Goal: Transaction & Acquisition: Purchase product/service

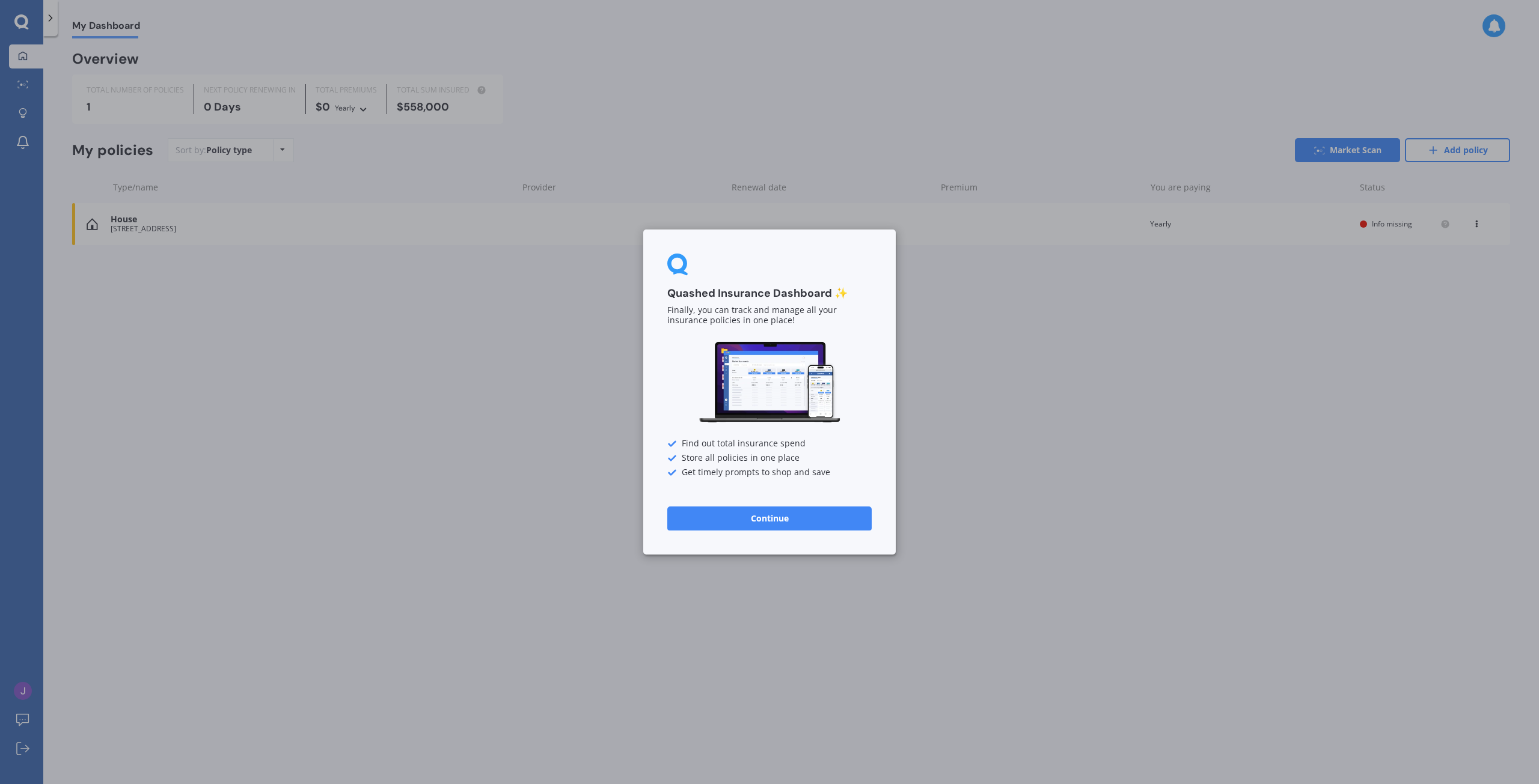
click at [838, 516] on button "Continue" at bounding box center [770, 518] width 204 height 25
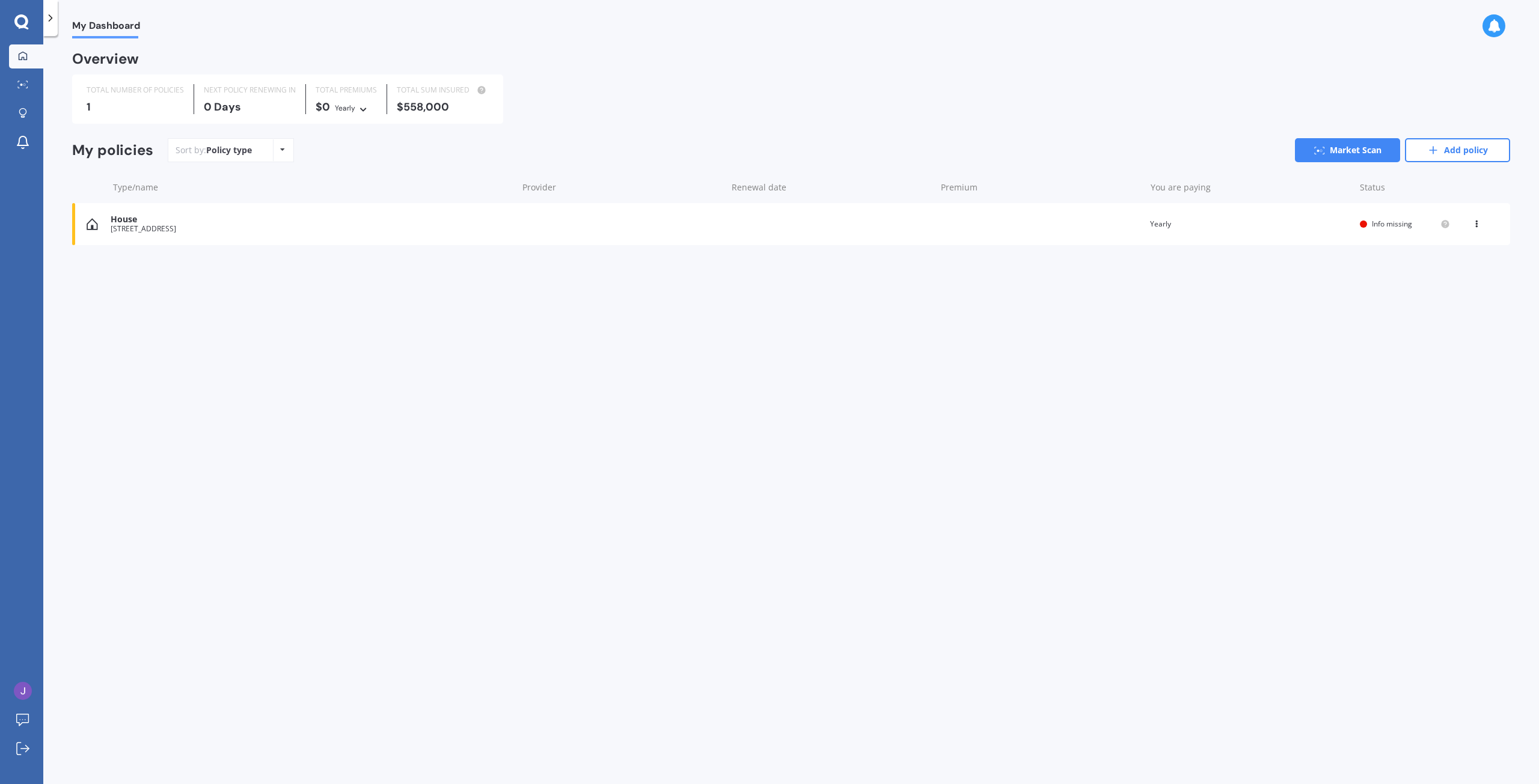
click at [1123, 227] on div "House flat 2/15A Marriotts Road, North New Brighton, Christchurch 8083 Renewal …" at bounding box center [791, 224] width 1438 height 42
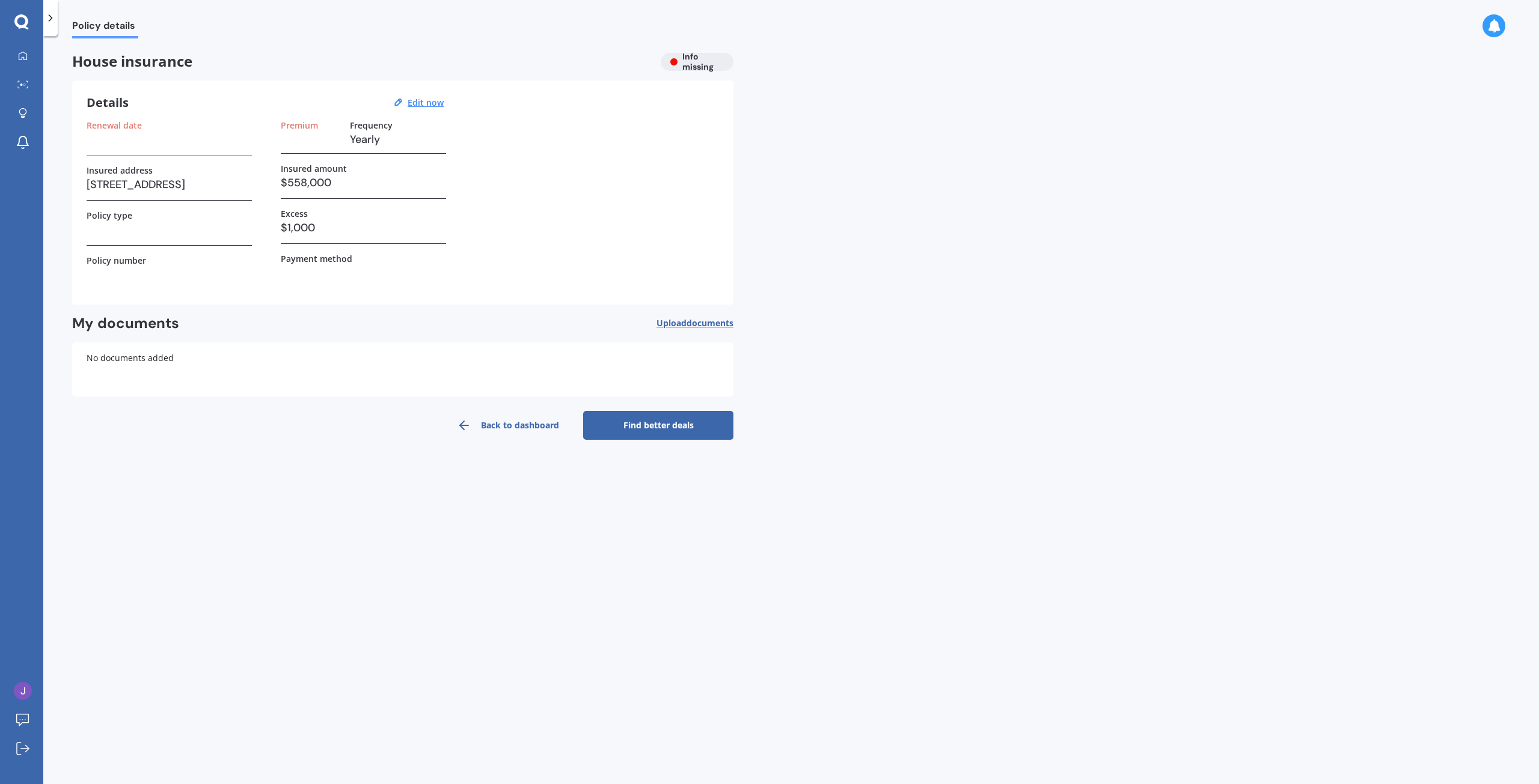
click at [474, 193] on div "Renewal date Insured address flat 2/15A Marriotts Road, North New Brighton, Chr…" at bounding box center [402, 205] width 632 height 170
click at [368, 176] on h3 "$558,000" at bounding box center [363, 183] width 165 height 18
click at [306, 183] on h3 "$558,000" at bounding box center [363, 183] width 165 height 18
click at [328, 182] on h3 "$558,000" at bounding box center [363, 183] width 165 height 18
click at [347, 131] on div "Premium Frequency Yearly" at bounding box center [363, 137] width 165 height 33
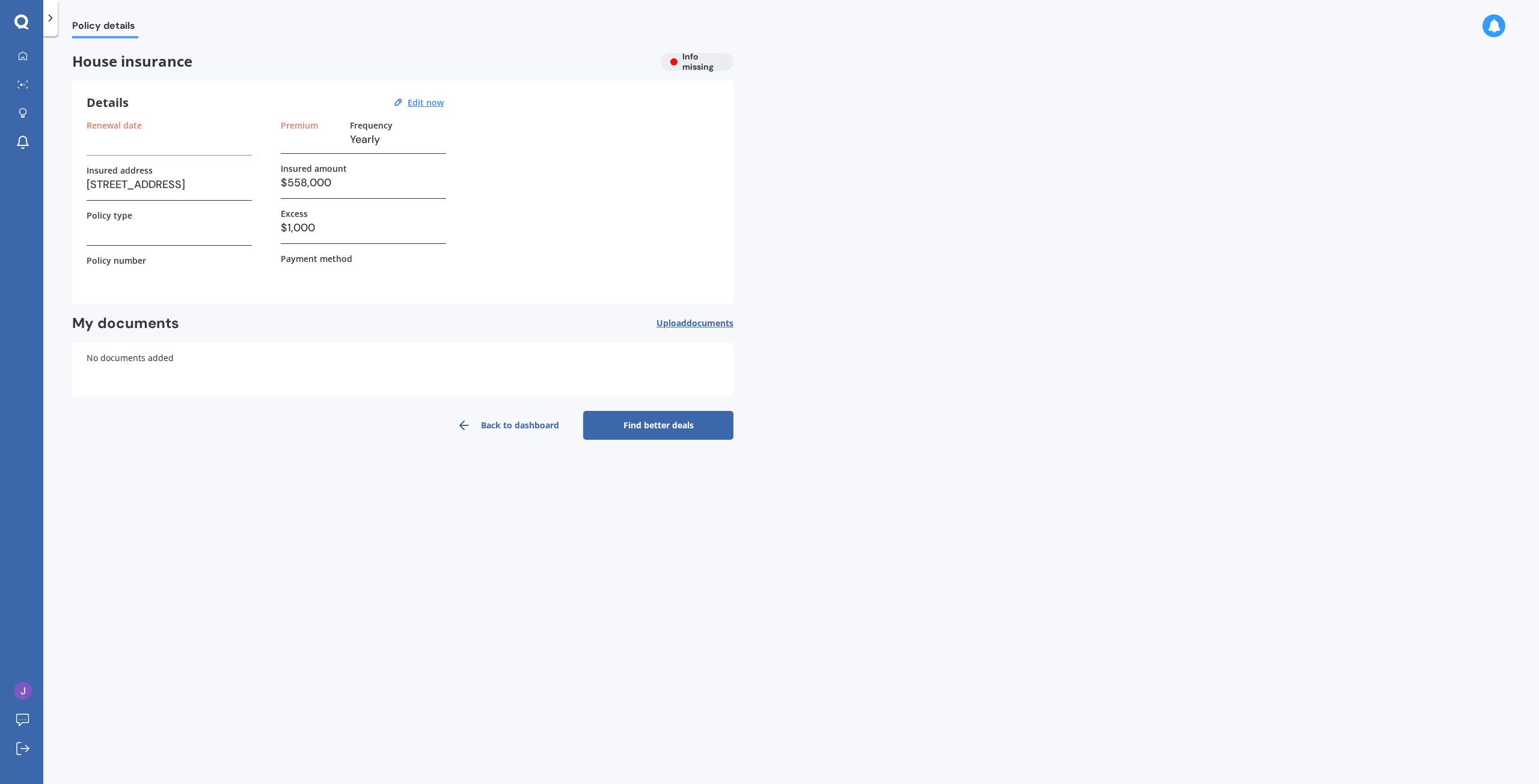
click at [416, 124] on div "Frequency" at bounding box center [398, 126] width 96 height 10
